Goal: Book appointment/travel/reservation

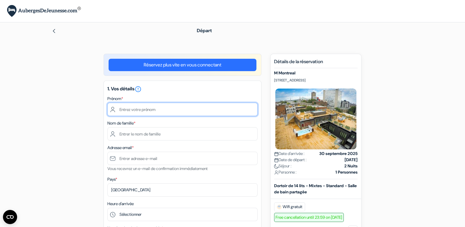
click at [165, 109] on input "text" at bounding box center [182, 109] width 150 height 13
type input "Antonin"
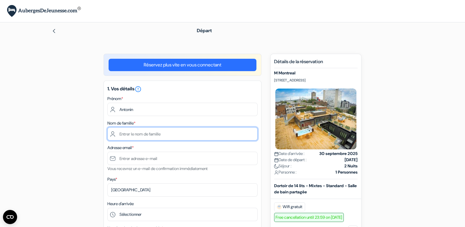
type input "Moulin"
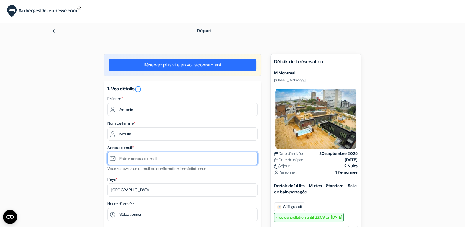
type input "[DOMAIN_NAME][EMAIL_ADDRESS][DOMAIN_NAME]"
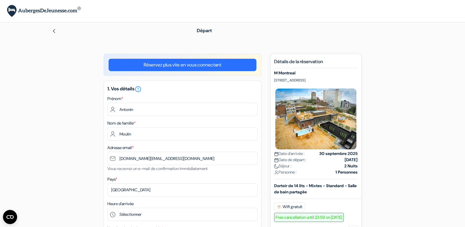
type input "0478321884"
select select "2030"
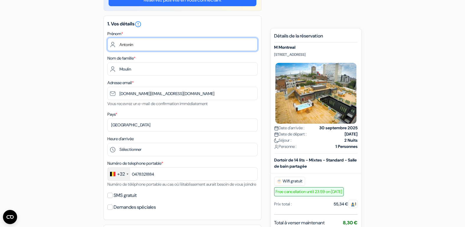
scroll to position [66, 0]
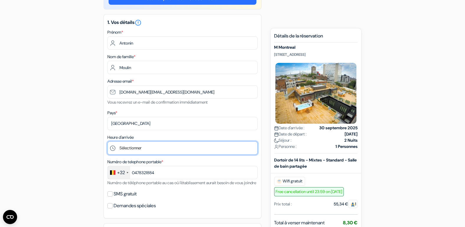
click at [138, 150] on select "Sélectionner 1:00 2:00 3:00 4:00 5:00 6:00 7:00 8:00 9:00 10:00 11:00 12:00 13:…" at bounding box center [182, 147] width 150 height 13
select select "14"
click at [107, 141] on select "Sélectionner 1:00 2:00 3:00 4:00 5:00 6:00 7:00 8:00 9:00 10:00 11:00 12:00 13:…" at bounding box center [182, 147] width 150 height 13
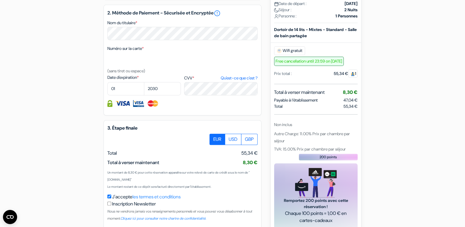
scroll to position [321, 0]
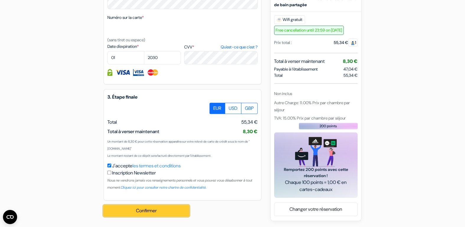
click at [162, 208] on button "Confirmer Loading..." at bounding box center [147, 210] width 86 height 11
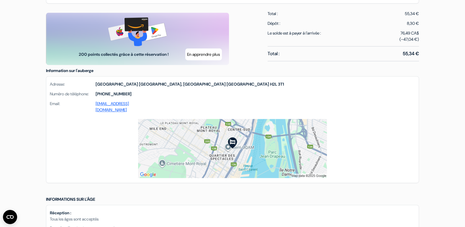
scroll to position [343, 0]
